Goal: Complete application form: Complete application form

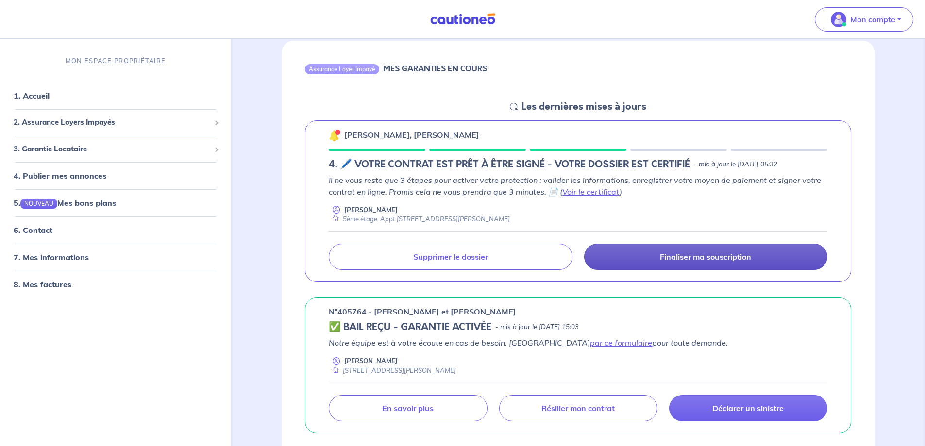
scroll to position [97, 0]
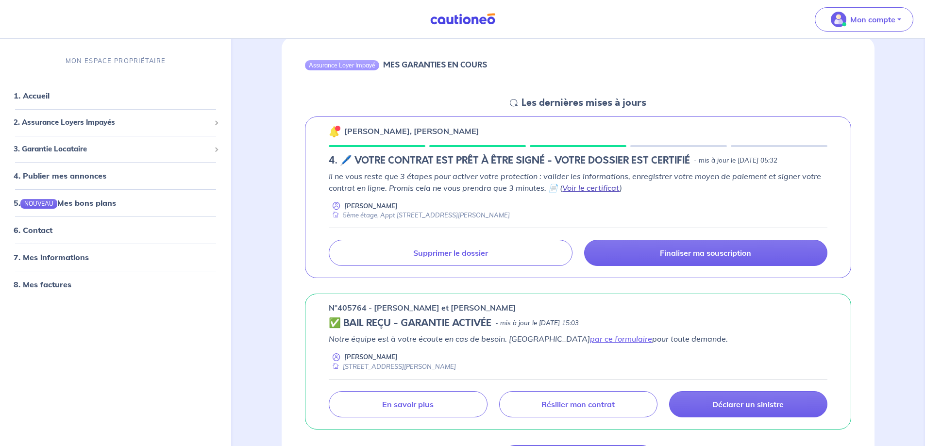
click at [587, 187] on link "Voir le certificat" at bounding box center [590, 188] width 57 height 10
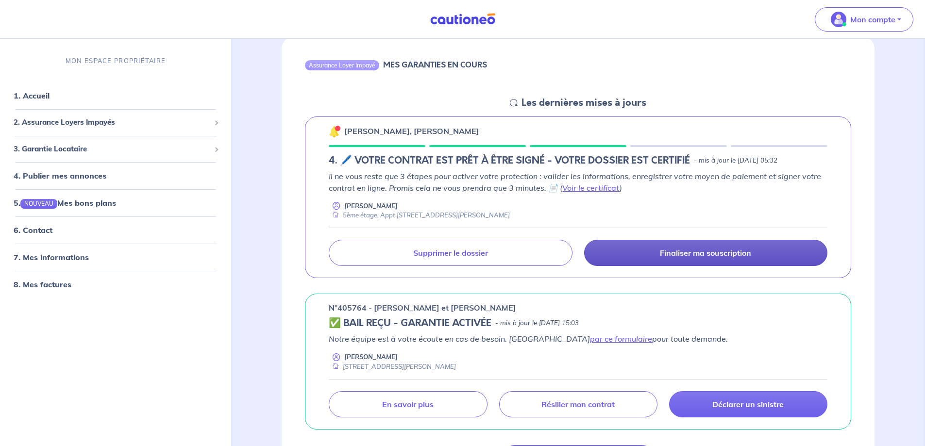
click at [672, 252] on p "Finaliser ma souscription" at bounding box center [705, 253] width 91 height 10
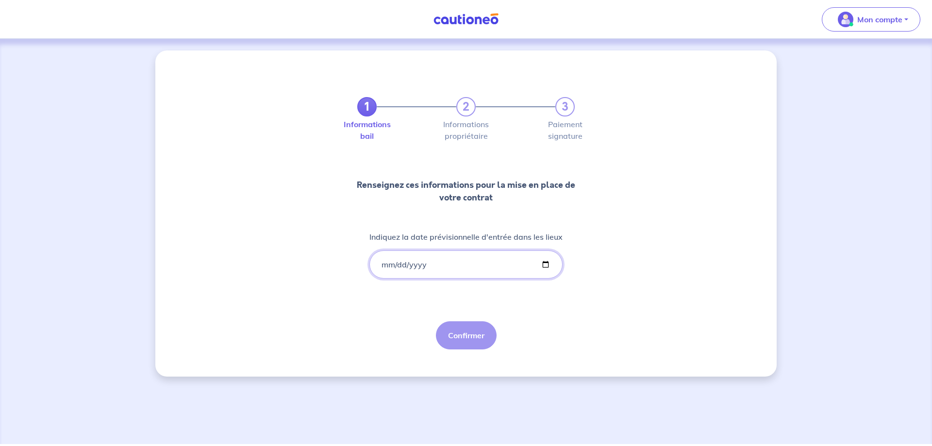
click at [406, 269] on input "Indiquez la date prévisionnelle d'entrée dans les lieux" at bounding box center [465, 264] width 193 height 28
click at [440, 264] on input "Indiquez la date prévisionnelle d'entrée dans les lieux" at bounding box center [465, 264] width 193 height 28
click at [383, 265] on input "Indiquez la date prévisionnelle d'entrée dans les lieux" at bounding box center [465, 264] width 193 height 28
click at [399, 264] on input "Indiquez la date prévisionnelle d'entrée dans les lieux" at bounding box center [465, 264] width 193 height 28
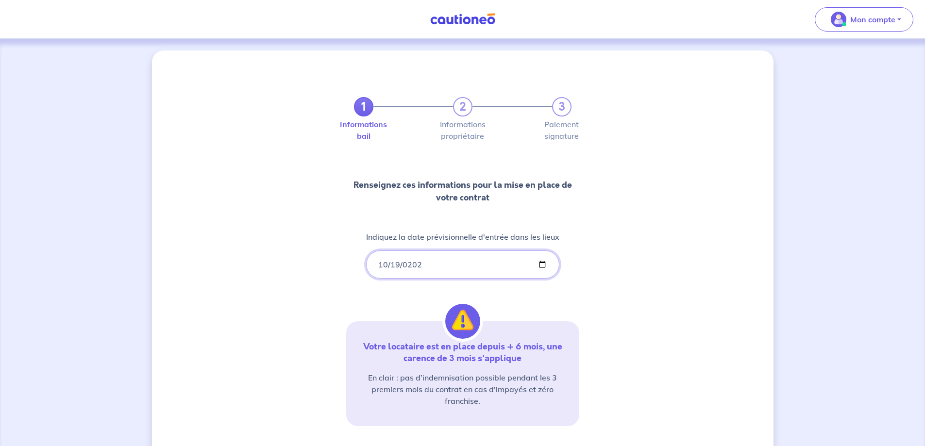
type input "2025-10-19"
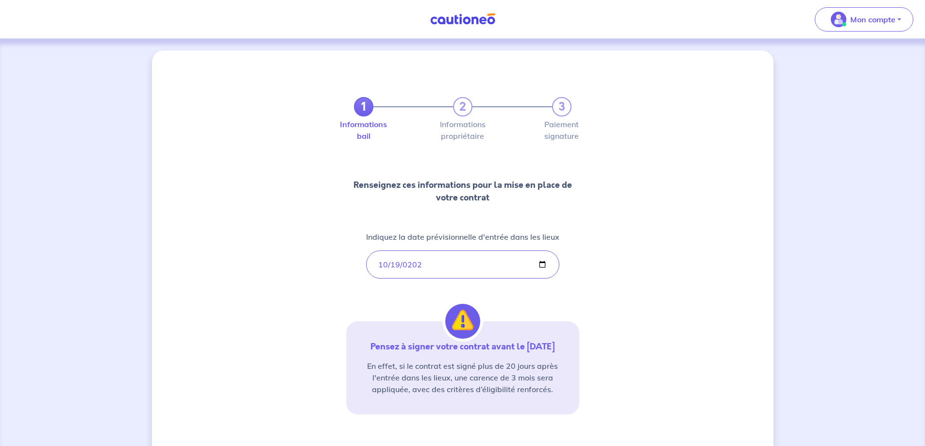
click at [592, 274] on div "1 2 3 Informations bail Informations propriétaire Paiement signature Renseignez…" at bounding box center [462, 285] width 621 height 470
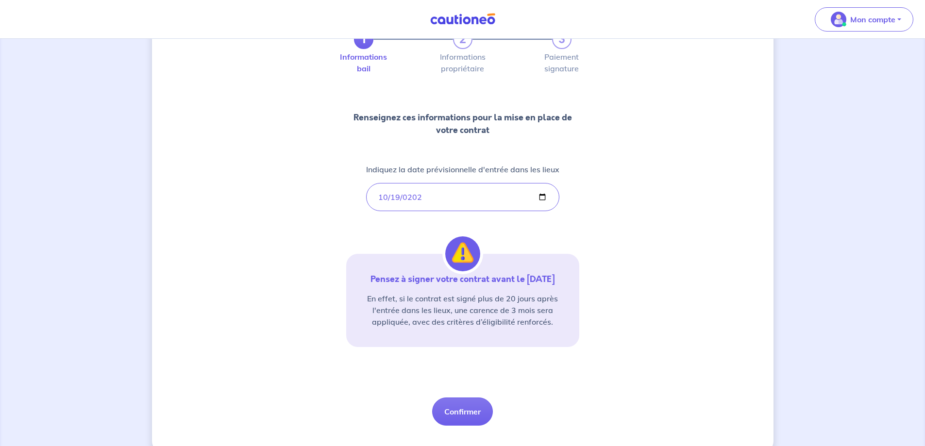
scroll to position [86, 0]
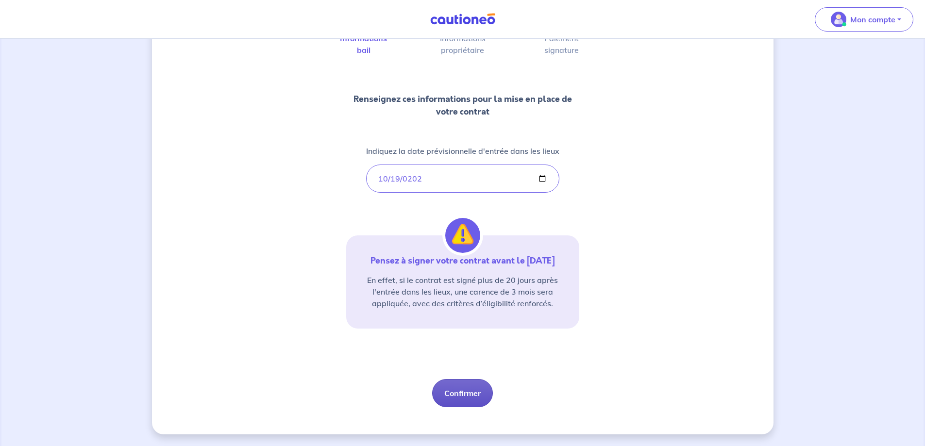
click at [463, 394] on button "Confirmer" at bounding box center [462, 393] width 61 height 28
select select "FR"
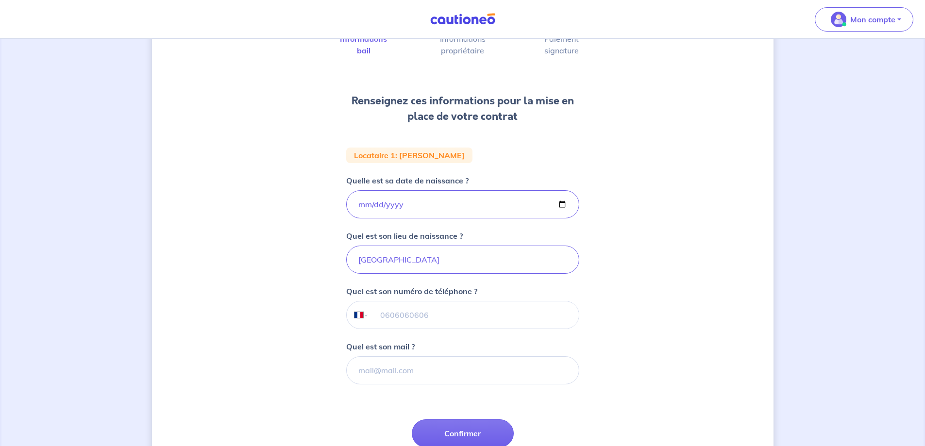
scroll to position [97, 0]
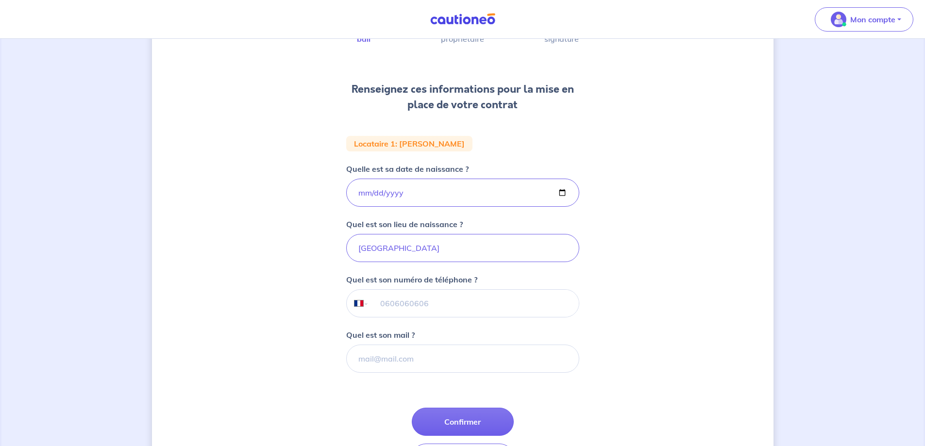
click at [483, 301] on input "tel" at bounding box center [473, 303] width 210 height 27
click at [717, 290] on div "1 2 3 Informations bail Informations propriétaire Paiement signature Renseignez…" at bounding box center [462, 229] width 621 height 553
click at [436, 308] on input "tel" at bounding box center [473, 303] width 210 height 27
type input "06 01 09 57 58"
click at [464, 353] on input "Quel est son mail ?" at bounding box center [462, 359] width 233 height 28
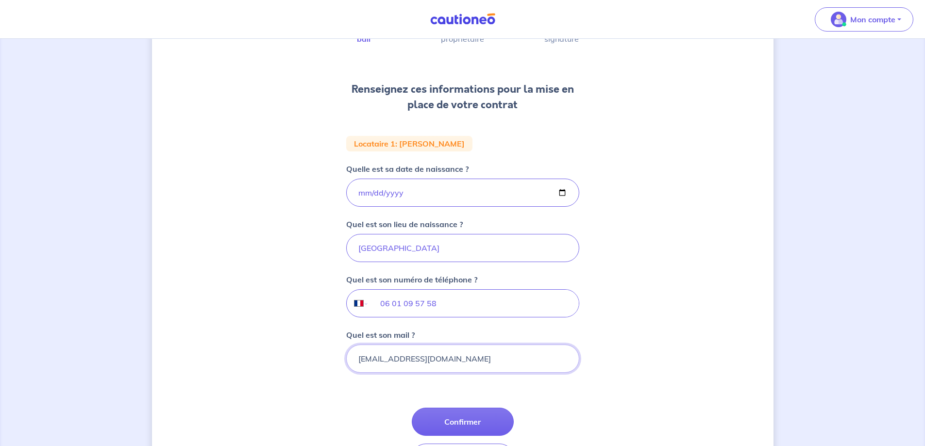
type input "balleretcamille@gmail.com"
click at [386, 249] on input "Paris" at bounding box center [462, 248] width 233 height 28
type input "Paris"
click at [448, 416] on button "Confirmer" at bounding box center [463, 422] width 102 height 28
select select "FR"
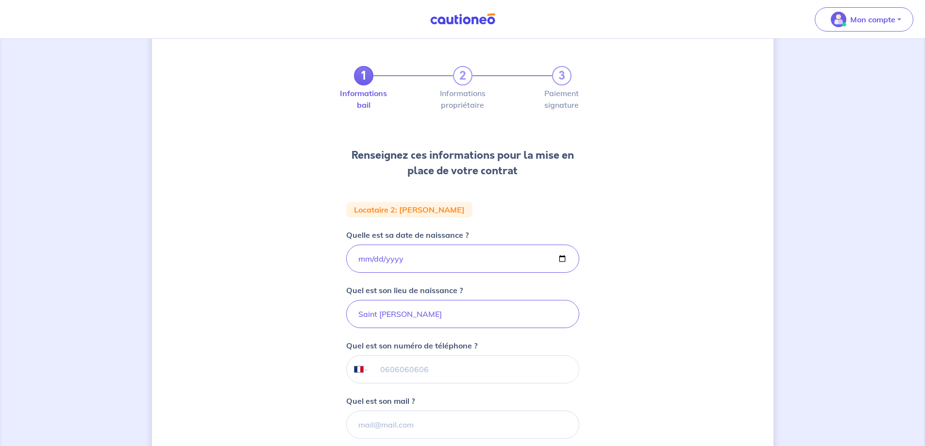
scroll to position [49, 0]
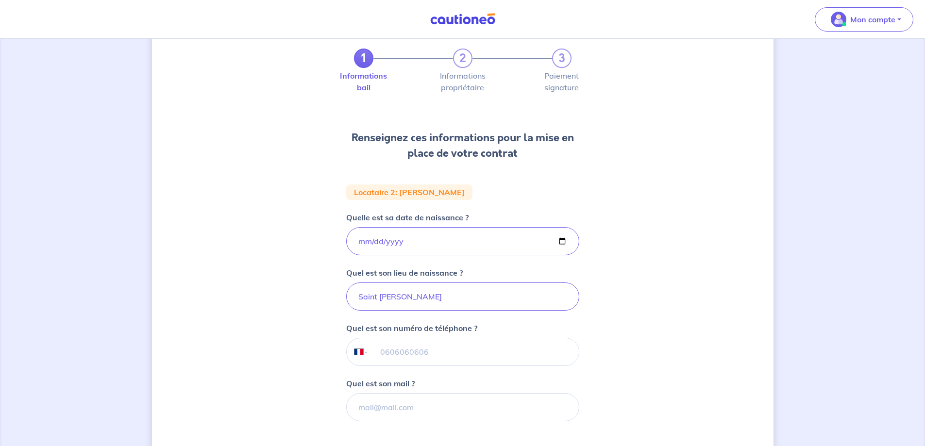
click at [407, 352] on input "tel" at bounding box center [473, 351] width 210 height 27
type input "06 87 26 99 93"
click at [417, 404] on input "Quel est son mail ?" at bounding box center [462, 407] width 233 height 28
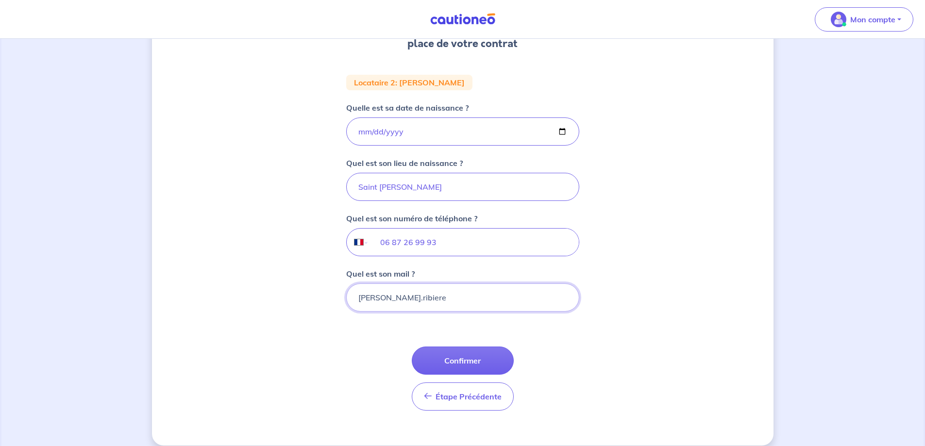
scroll to position [169, 0]
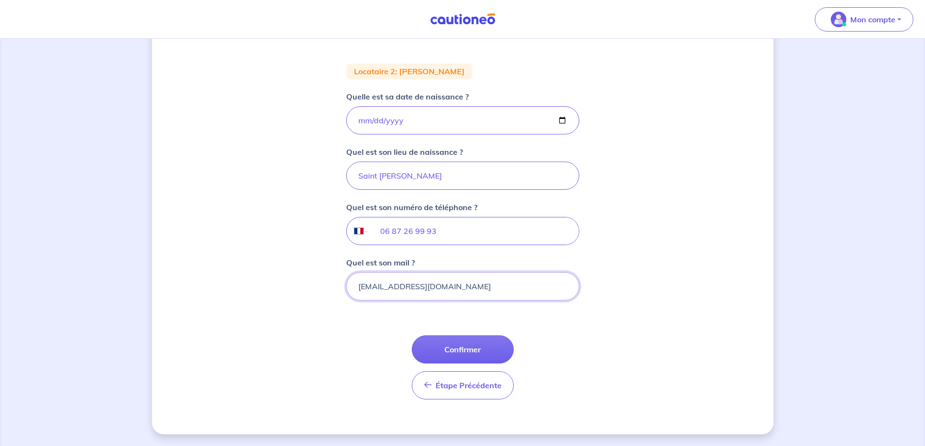
type input "Auguste.ribiere@gmail.com"
click at [649, 301] on div "1 2 3 Informations bail Informations propriétaire Paiement signature Renseignez…" at bounding box center [462, 157] width 621 height 553
click at [478, 343] on button "Confirmer" at bounding box center [463, 349] width 102 height 28
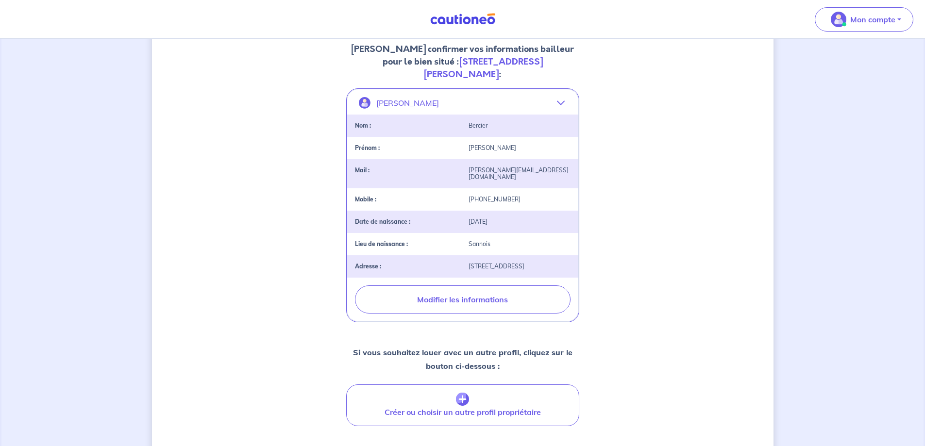
scroll to position [243, 0]
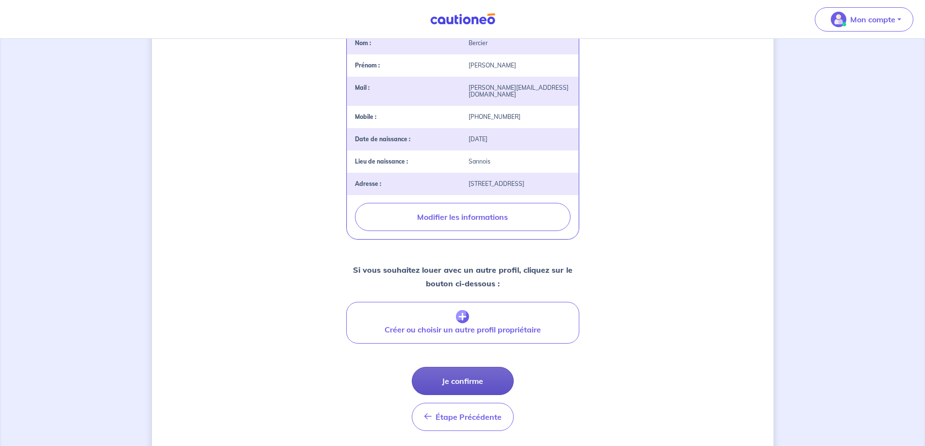
click at [466, 372] on button "Je confirme" at bounding box center [463, 381] width 102 height 28
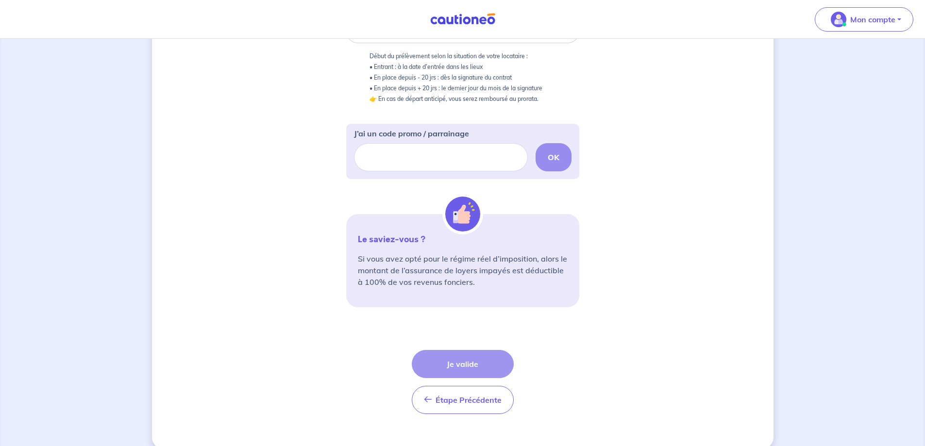
scroll to position [243, 0]
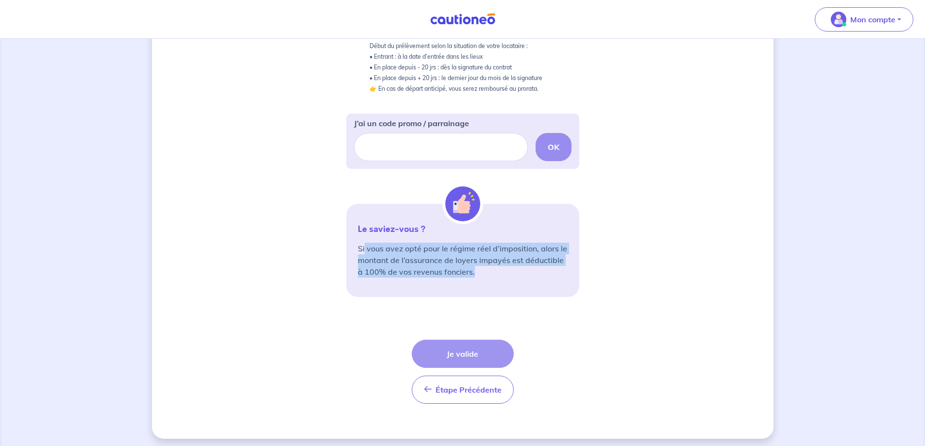
drag, startPoint x: 395, startPoint y: 247, endPoint x: 508, endPoint y: 268, distance: 115.2
click at [508, 268] on p "Si vous avez opté pour le régime réel d’imposition, alors le montant de l’assur…" at bounding box center [463, 260] width 210 height 35
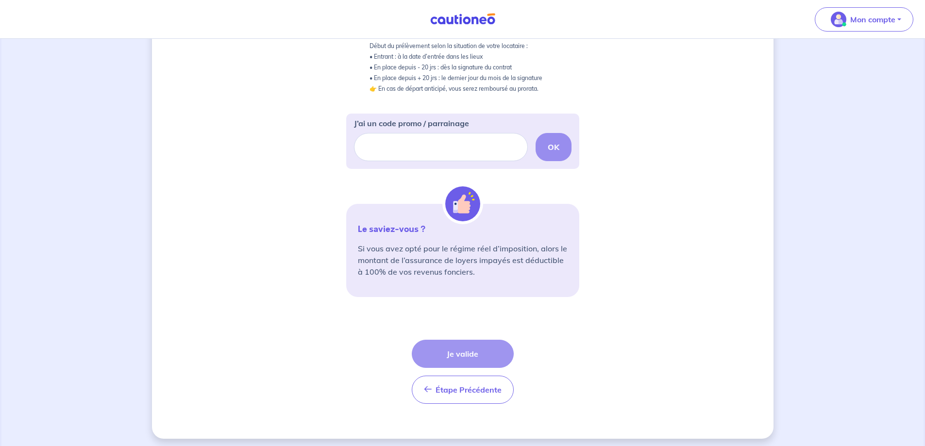
click at [244, 234] on div "2 3 Informations bail Informations propriétaire Paiement signature Choisissez v…" at bounding box center [462, 123] width 621 height 631
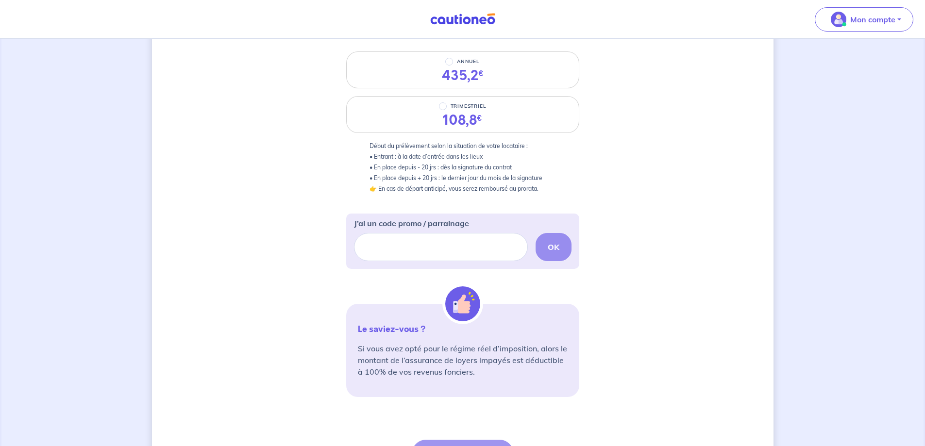
scroll to position [49, 0]
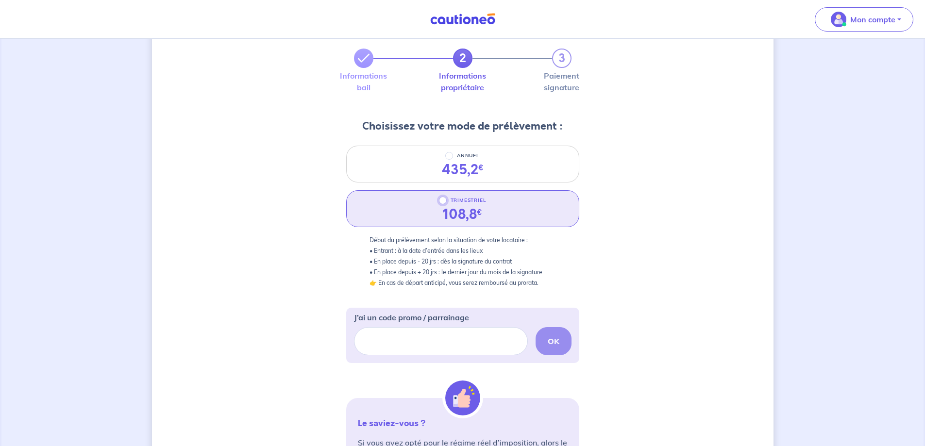
click at [446, 200] on input "TRIMESTRIEL" at bounding box center [443, 201] width 8 height 8
radio input "true"
click at [707, 220] on div "2 3 Informations bail Informations propriétaire Paiement signature Choisissez v…" at bounding box center [462, 317] width 621 height 631
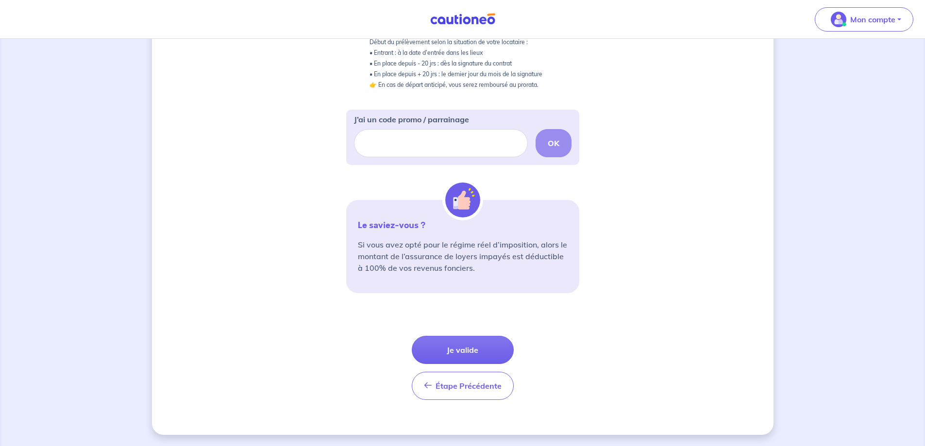
scroll to position [247, 0]
drag, startPoint x: 501, startPoint y: 18, endPoint x: 437, endPoint y: 20, distance: 64.1
click at [437, 20] on nav "Mon compte Me déconnecter" at bounding box center [462, 19] width 925 height 39
click at [400, 142] on input "J’ai un code promo / parrainage" at bounding box center [441, 143] width 174 height 28
paste input "CSFPROMO"
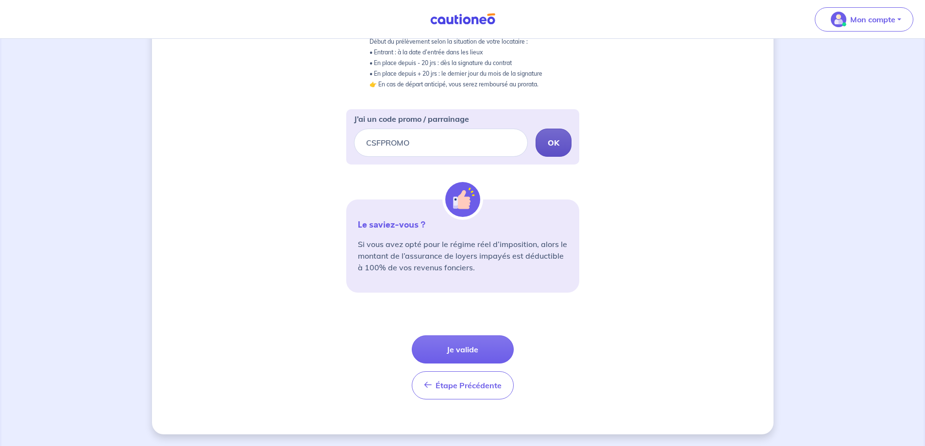
click at [552, 145] on strong "OK" at bounding box center [554, 143] width 12 height 10
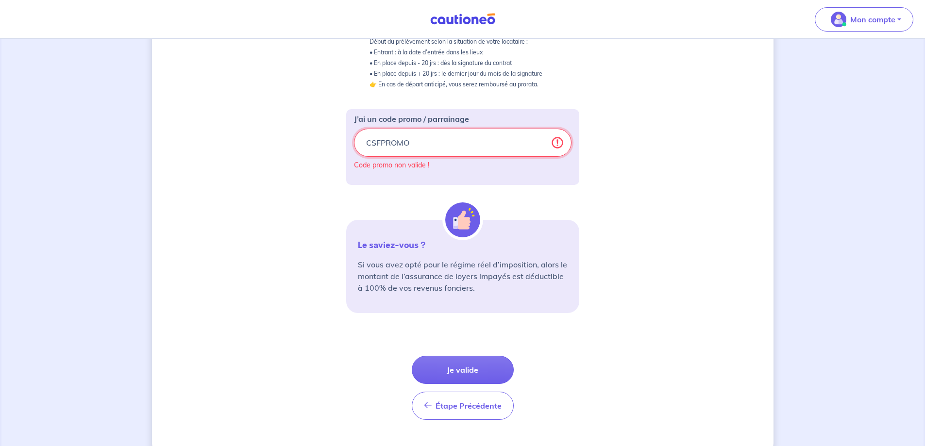
drag, startPoint x: 371, startPoint y: 135, endPoint x: 206, endPoint y: 130, distance: 165.2
click at [206, 130] on div "2 3 Informations bail Informations propriétaire Paiement signature Choisissez v…" at bounding box center [462, 128] width 621 height 651
paste input "AV_SOFINCO1"
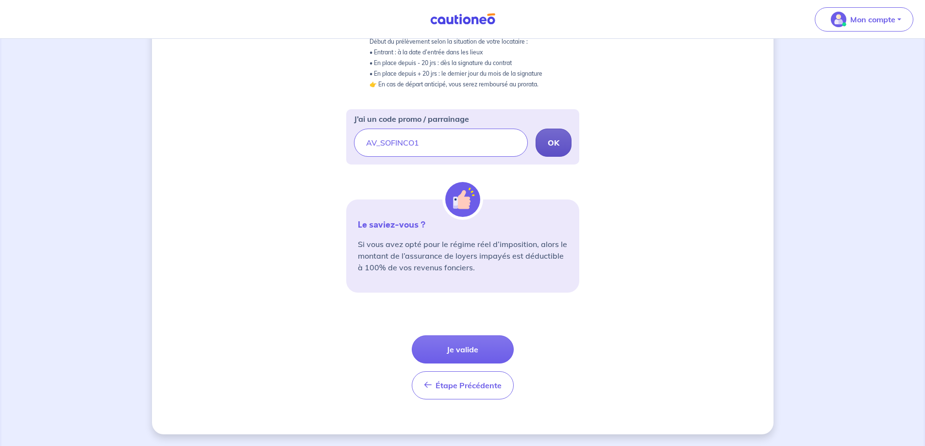
click at [561, 147] on button "OK" at bounding box center [553, 143] width 36 height 28
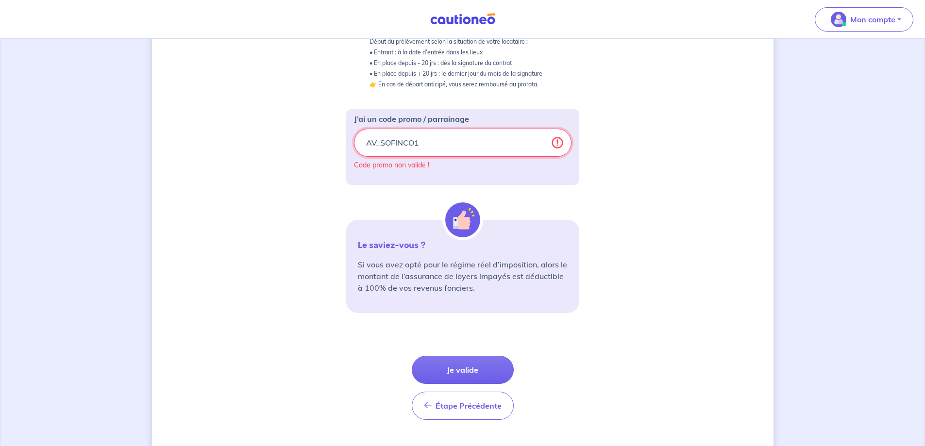
drag, startPoint x: 425, startPoint y: 144, endPoint x: 251, endPoint y: 152, distance: 174.0
click at [284, 146] on div "2 3 Informations bail Informations propriétaire Paiement signature Choisissez v…" at bounding box center [462, 128] width 621 height 651
paste input "LPGICAUTIONEO"
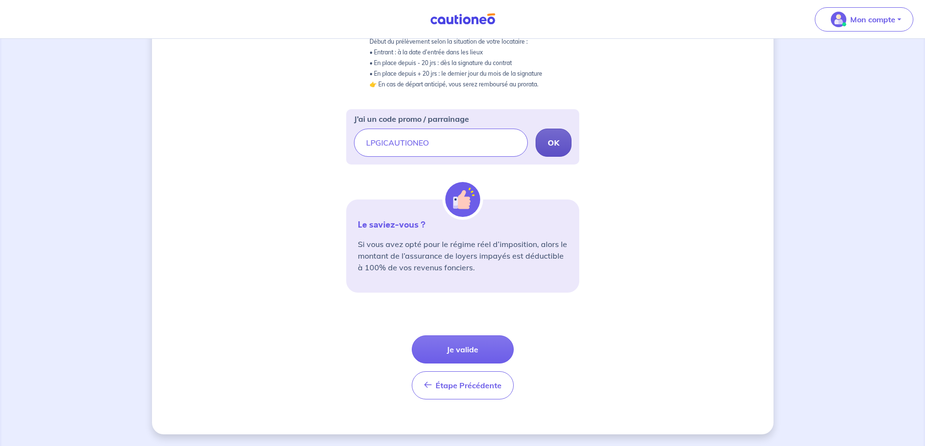
click at [551, 147] on strong "OK" at bounding box center [554, 143] width 12 height 10
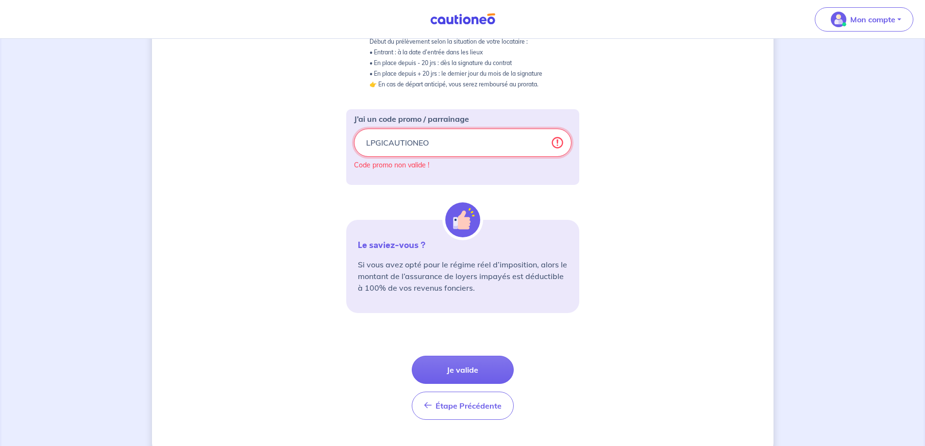
drag, startPoint x: 354, startPoint y: 143, endPoint x: 265, endPoint y: 143, distance: 89.3
click at [265, 143] on div "2 3 Informations bail Informations propriétaire Paiement signature Choisissez v…" at bounding box center [462, 128] width 621 height 651
paste input "SRIAS-BFC"
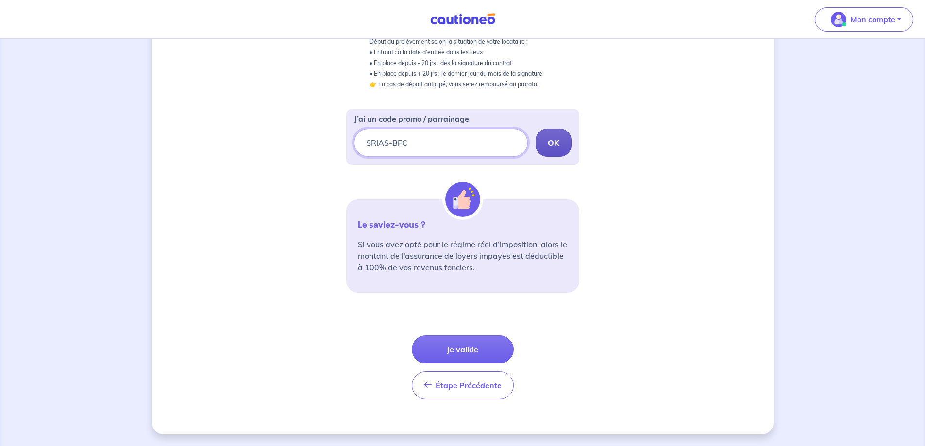
type input "SRIAS-BFC"
click at [559, 141] on strong "OK" at bounding box center [554, 143] width 12 height 10
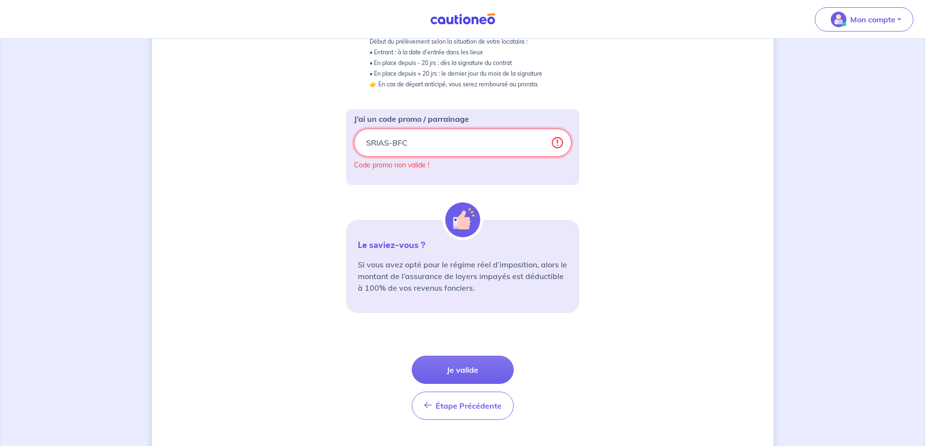
drag, startPoint x: 449, startPoint y: 146, endPoint x: 151, endPoint y: 142, distance: 297.6
click at [186, 145] on div "2 3 Informations bail Informations propriétaire Paiement signature Choisissez v…" at bounding box center [462, 128] width 621 height 651
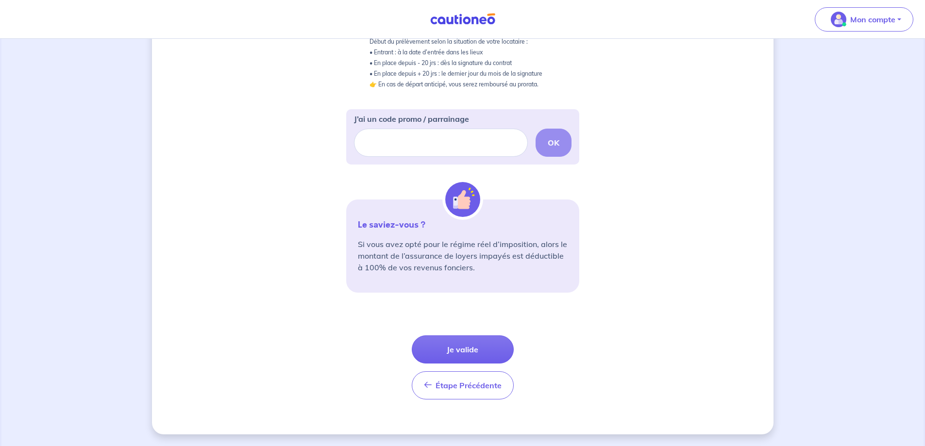
drag, startPoint x: 718, startPoint y: 221, endPoint x: 695, endPoint y: 219, distance: 22.9
click at [715, 218] on div "2 3 Informations bail Informations propriétaire Paiement signature Choisissez v…" at bounding box center [462, 118] width 621 height 631
click at [481, 352] on button "Je valide" at bounding box center [463, 349] width 102 height 28
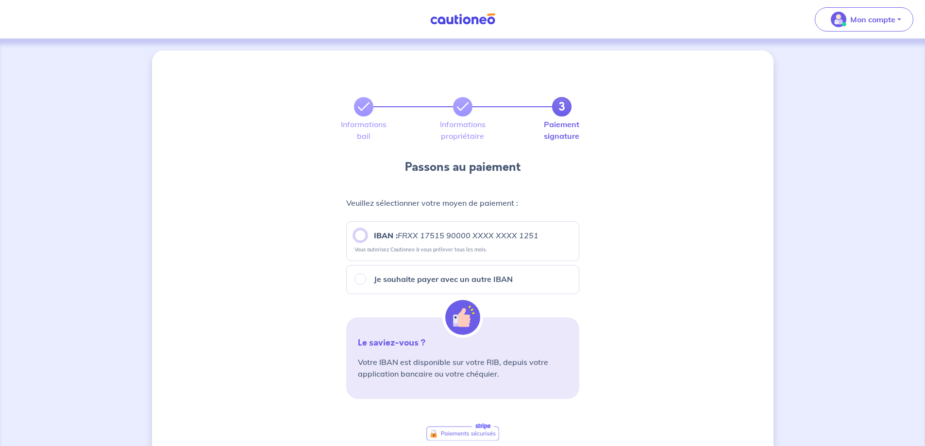
click at [360, 234] on input "IBAN : FRXX 17515 90000 XXXX XXXX 1251" at bounding box center [360, 236] width 12 height 12
radio input "true"
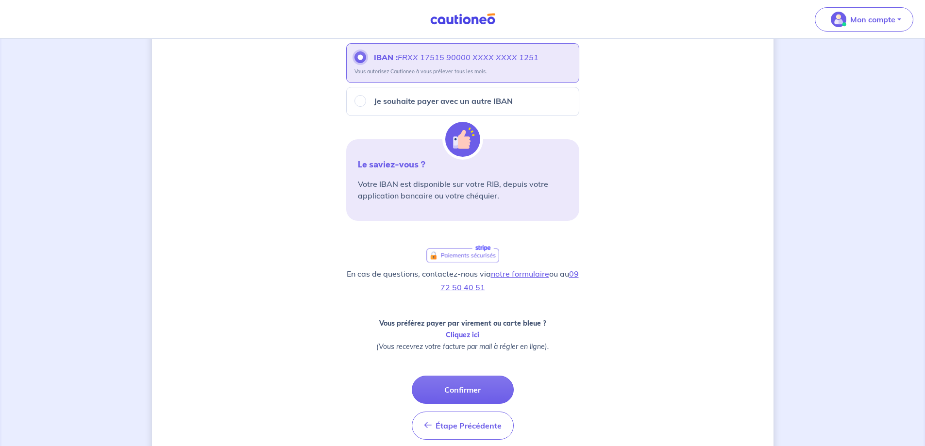
scroll to position [194, 0]
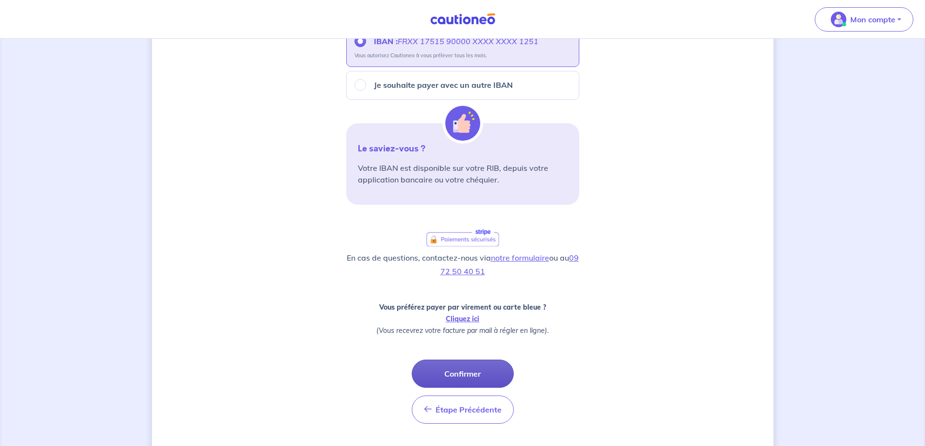
click at [481, 376] on button "Confirmer" at bounding box center [463, 374] width 102 height 28
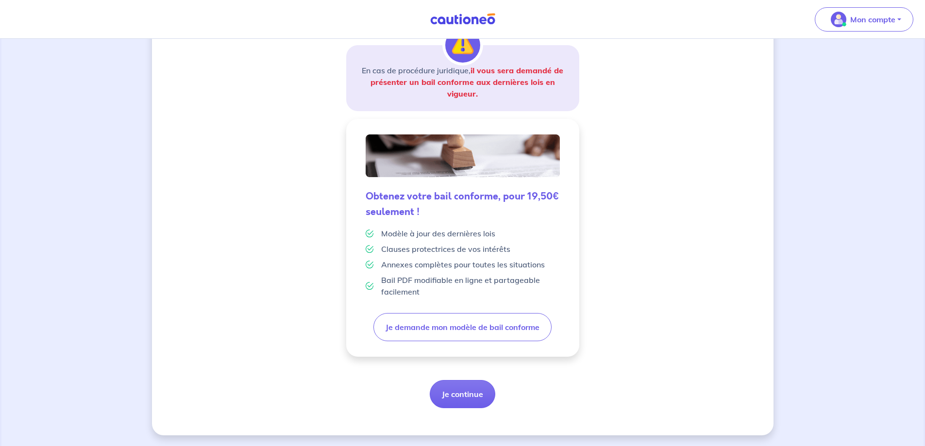
scroll to position [166, 0]
drag, startPoint x: 409, startPoint y: 249, endPoint x: 497, endPoint y: 250, distance: 87.4
click at [497, 250] on p "Clauses protectrices de vos intérêts" at bounding box center [445, 248] width 129 height 12
click at [430, 262] on p "Annexes complètes pour toutes les situations" at bounding box center [463, 264] width 164 height 12
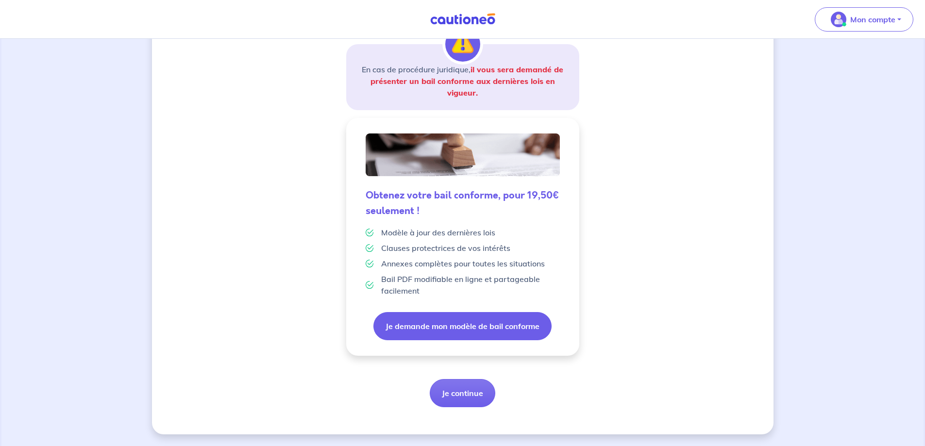
click at [415, 326] on button "Je demande mon modèle de bail conforme" at bounding box center [462, 326] width 178 height 28
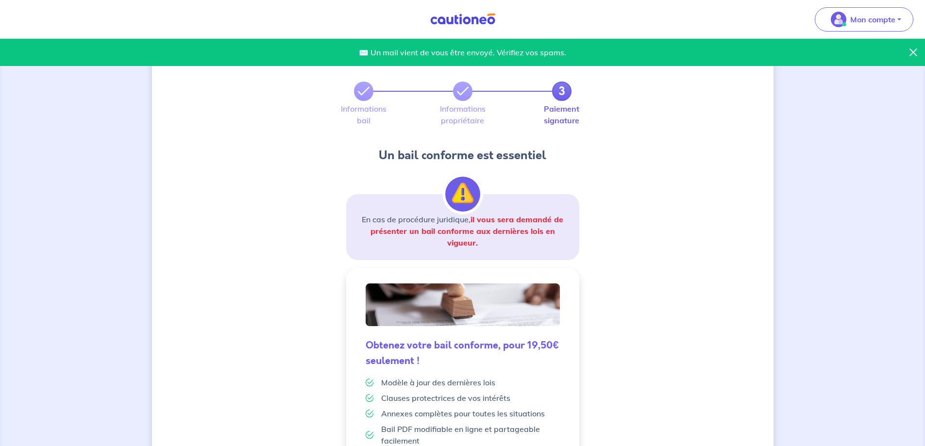
scroll to position [0, 0]
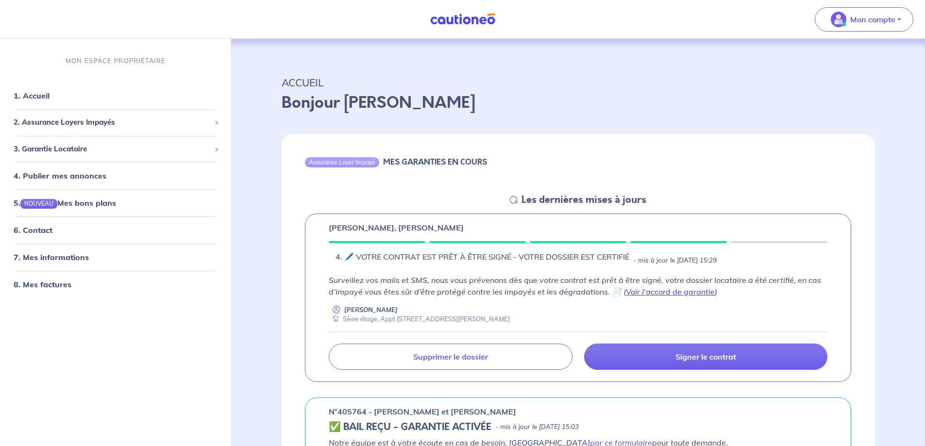
click at [654, 289] on link "Voir l'accord de garantie" at bounding box center [670, 292] width 89 height 10
